Goal: Complete application form

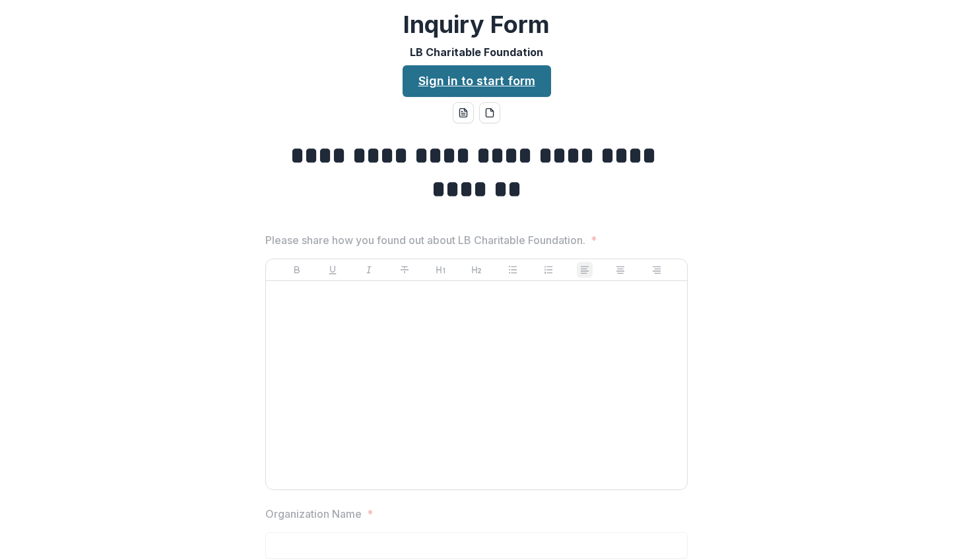
click at [527, 73] on link "Sign in to start form" at bounding box center [477, 81] width 148 height 32
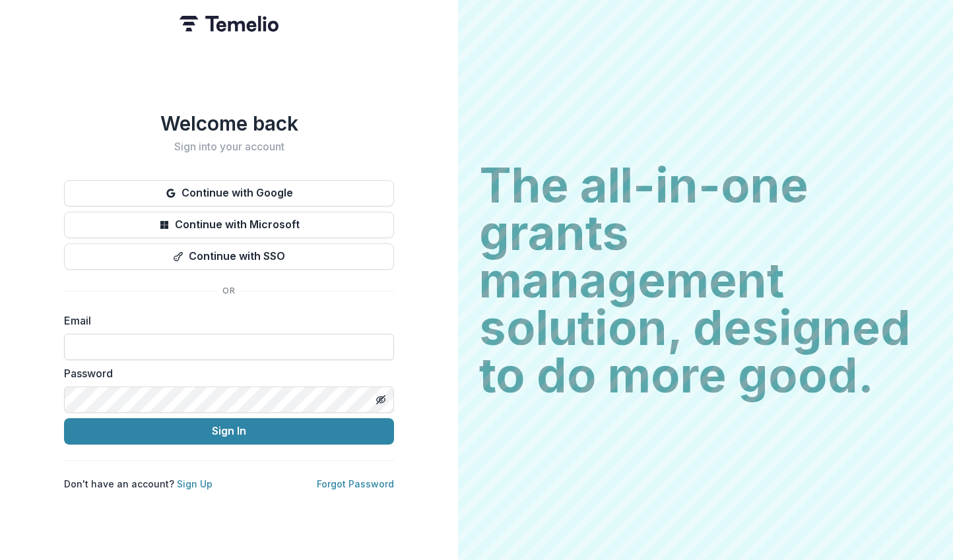
click at [217, 342] on input at bounding box center [229, 347] width 330 height 26
